Goal: Check status: Verify the current state of an ongoing process or item

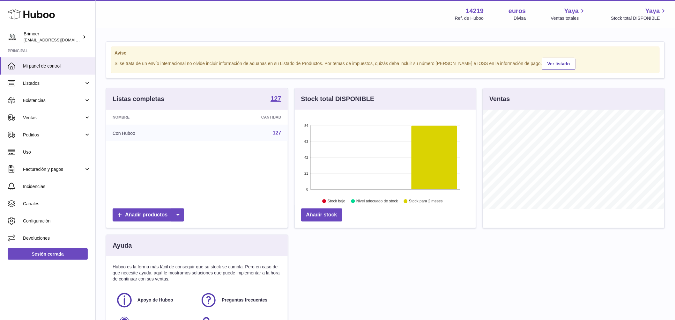
scroll to position [100, 181]
click at [87, 118] on link "Ventas" at bounding box center [47, 117] width 95 height 17
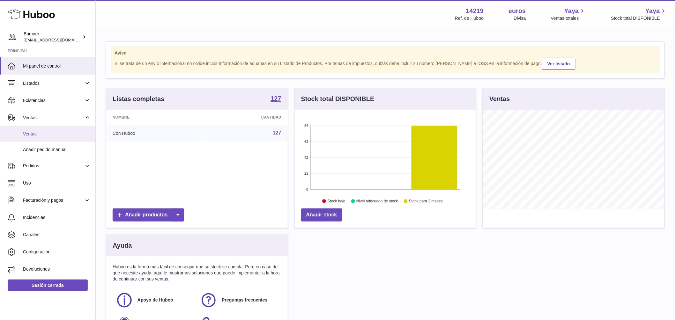
click at [63, 134] on span "Ventas" at bounding box center [57, 134] width 68 height 6
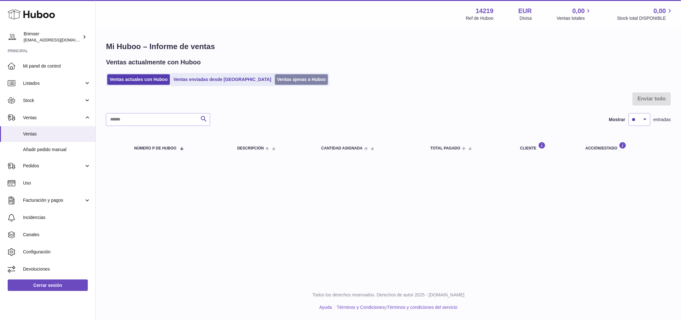
click at [280, 79] on link "Ventas ajenas a Huboo" at bounding box center [301, 79] width 53 height 11
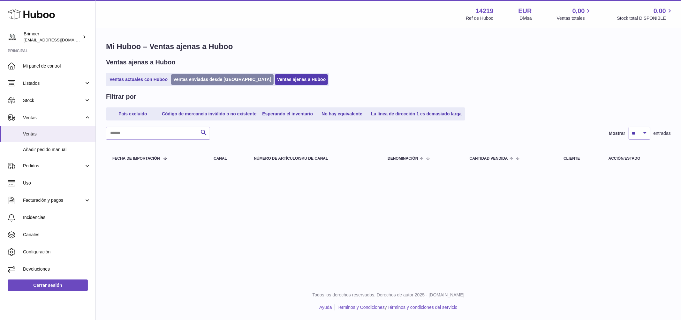
click at [191, 78] on link "Ventas enviadas desde Huboo" at bounding box center [222, 79] width 102 height 11
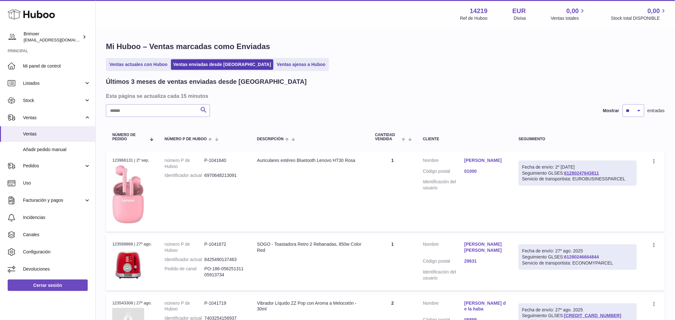
drag, startPoint x: 602, startPoint y: 257, endPoint x: 566, endPoint y: 258, distance: 35.1
click at [566, 258] on div "Fecha de envío: 27º ago. 2025 Seguimiento GLSES: 61280246664844 Servicio de tra…" at bounding box center [578, 257] width 118 height 25
copy link "61280246664844"
click at [588, 257] on link "61280246664844" at bounding box center [581, 257] width 35 height 5
click at [471, 261] on link "29631" at bounding box center [485, 261] width 41 height 6
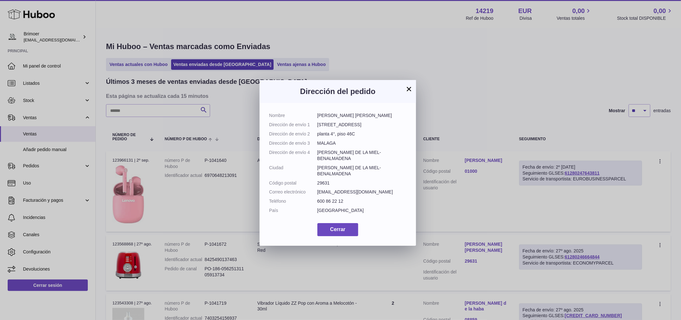
click at [321, 180] on dd "29631" at bounding box center [361, 183] width 89 height 6
copy dd "29631"
click at [410, 90] on button "×" at bounding box center [409, 89] width 8 height 8
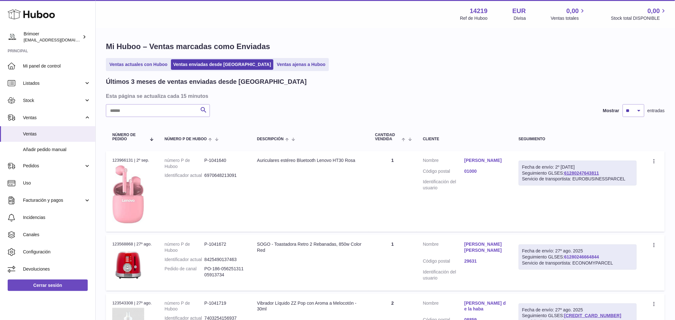
click at [582, 256] on link "61280246664844" at bounding box center [581, 257] width 35 height 5
drag, startPoint x: 602, startPoint y: 257, endPoint x: 565, endPoint y: 258, distance: 36.4
click at [565, 258] on div "Fecha de envío: 27º ago. 2025 Seguimiento GLSES: 61280246664844 Servicio de tra…" at bounding box center [578, 257] width 118 height 25
copy link "61280246664844"
click at [141, 108] on input "text" at bounding box center [158, 110] width 104 height 13
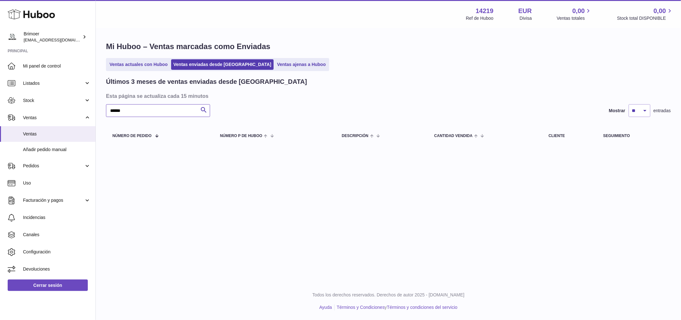
click at [129, 112] on input "******" at bounding box center [158, 110] width 104 height 13
type input "********"
